Goal: Task Accomplishment & Management: Use online tool/utility

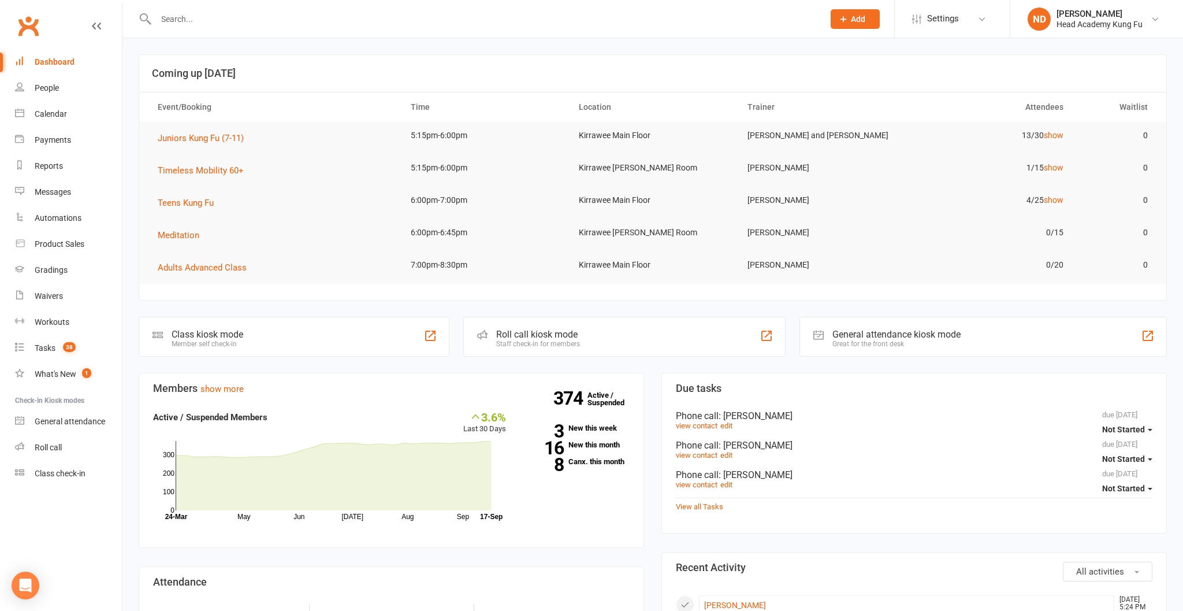
click at [53, 113] on div "Calendar" at bounding box center [51, 113] width 32 height 9
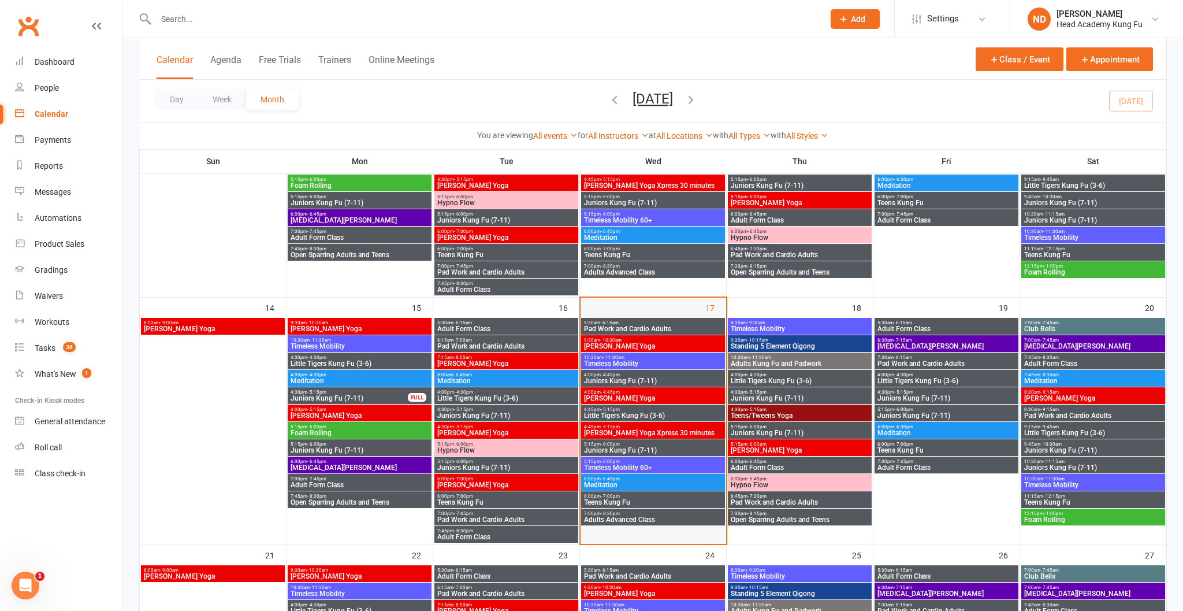
scroll to position [433, 0]
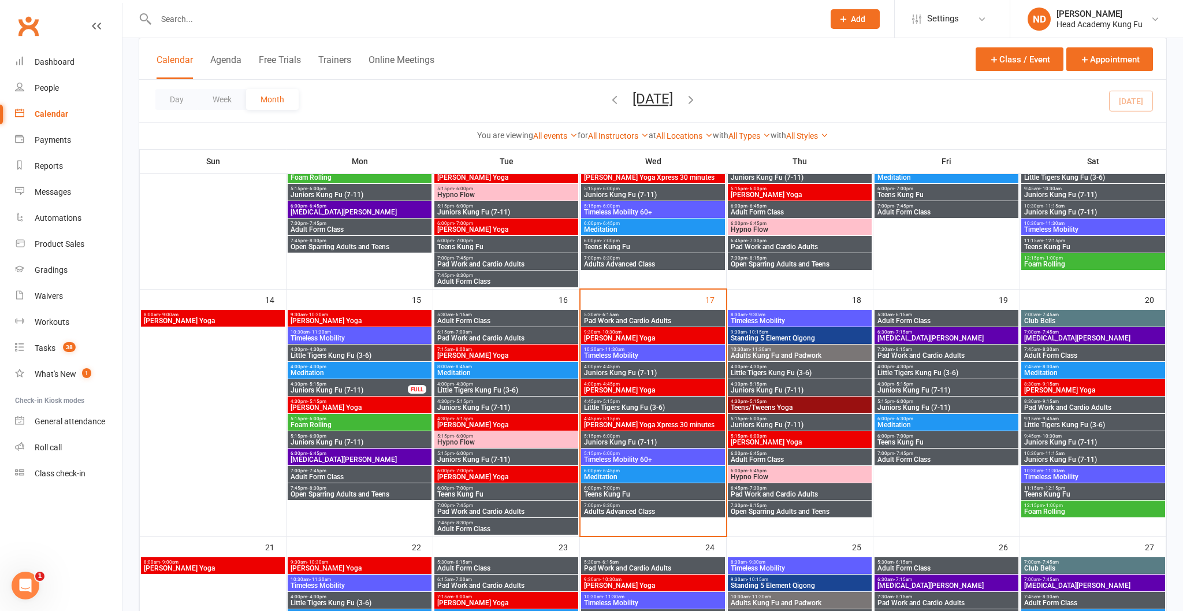
click at [663, 454] on span "5:15pm - 6:00pm" at bounding box center [653, 453] width 139 height 5
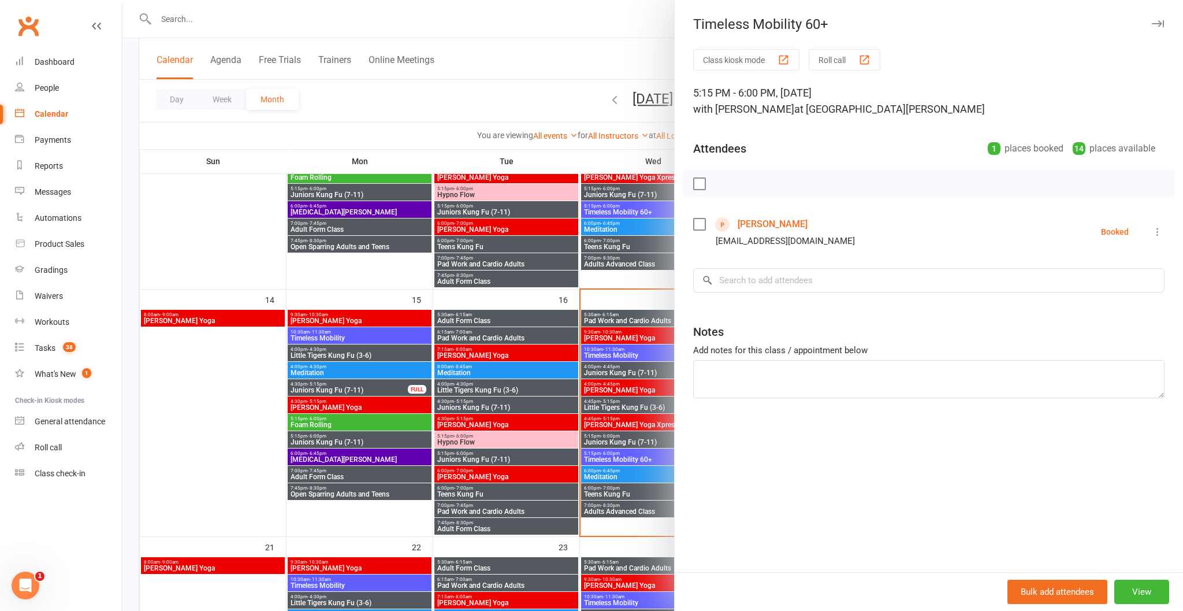
click at [1163, 21] on icon "button" at bounding box center [1158, 23] width 12 height 7
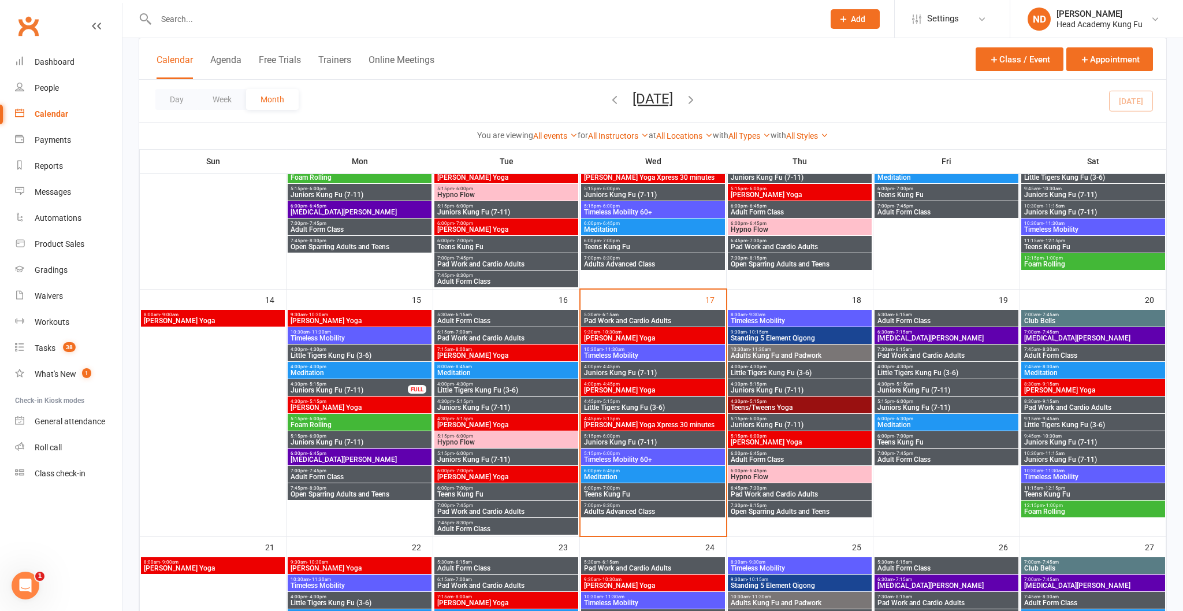
click at [193, 24] on input "text" at bounding box center [485, 19] width 664 height 16
click at [55, 57] on div "Dashboard" at bounding box center [55, 61] width 40 height 9
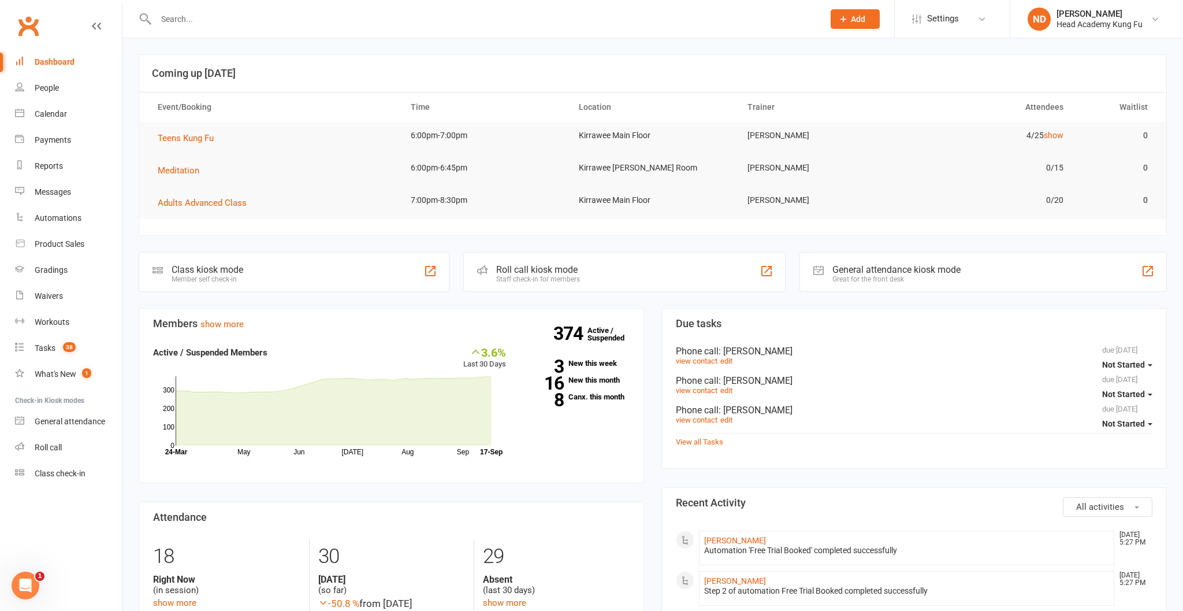
click at [61, 58] on div "Dashboard" at bounding box center [55, 61] width 40 height 9
click at [50, 454] on link "Roll call" at bounding box center [68, 447] width 107 height 26
